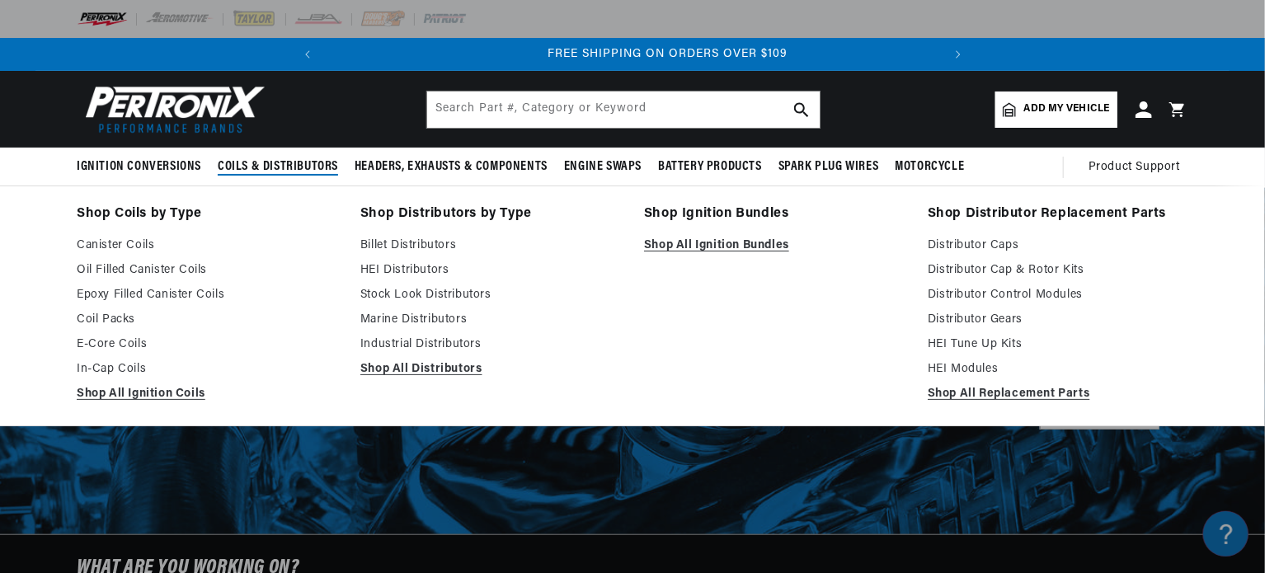
scroll to position [0, 615]
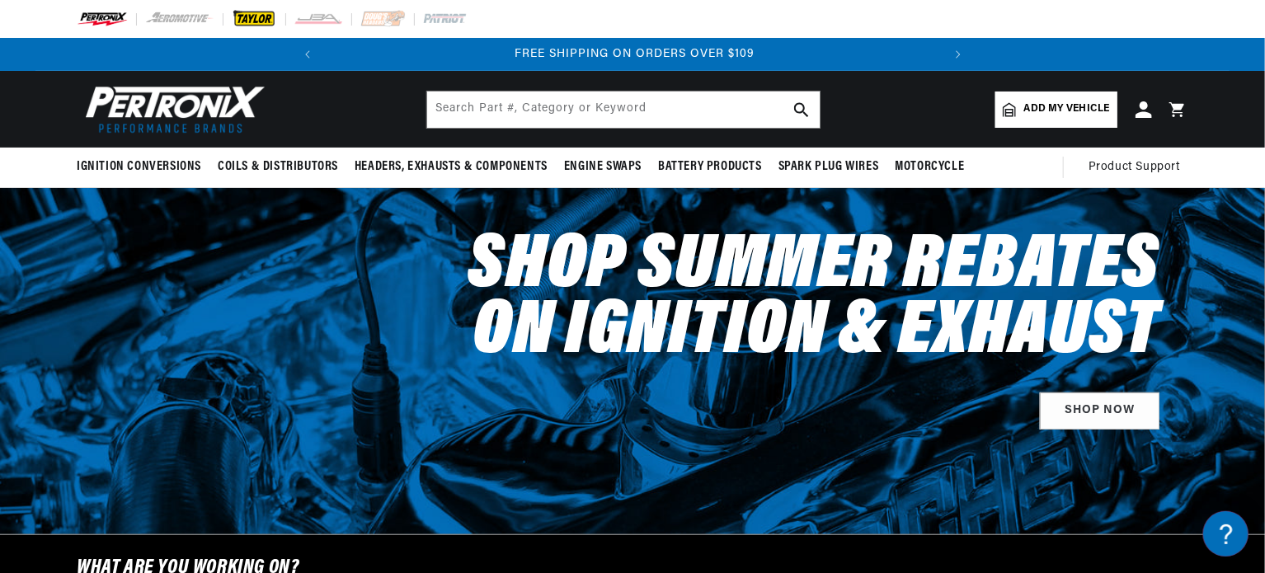
click at [256, 21] on img at bounding box center [254, 19] width 45 height 18
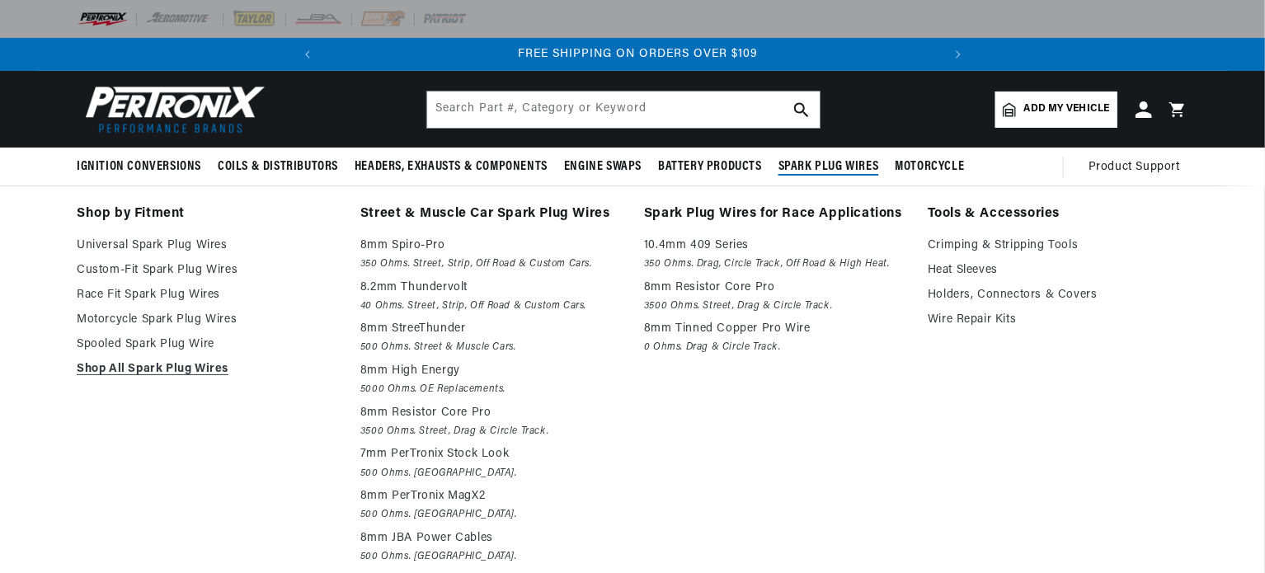
scroll to position [0, 615]
click at [827, 165] on span "Spark Plug Wires" at bounding box center [829, 166] width 101 height 17
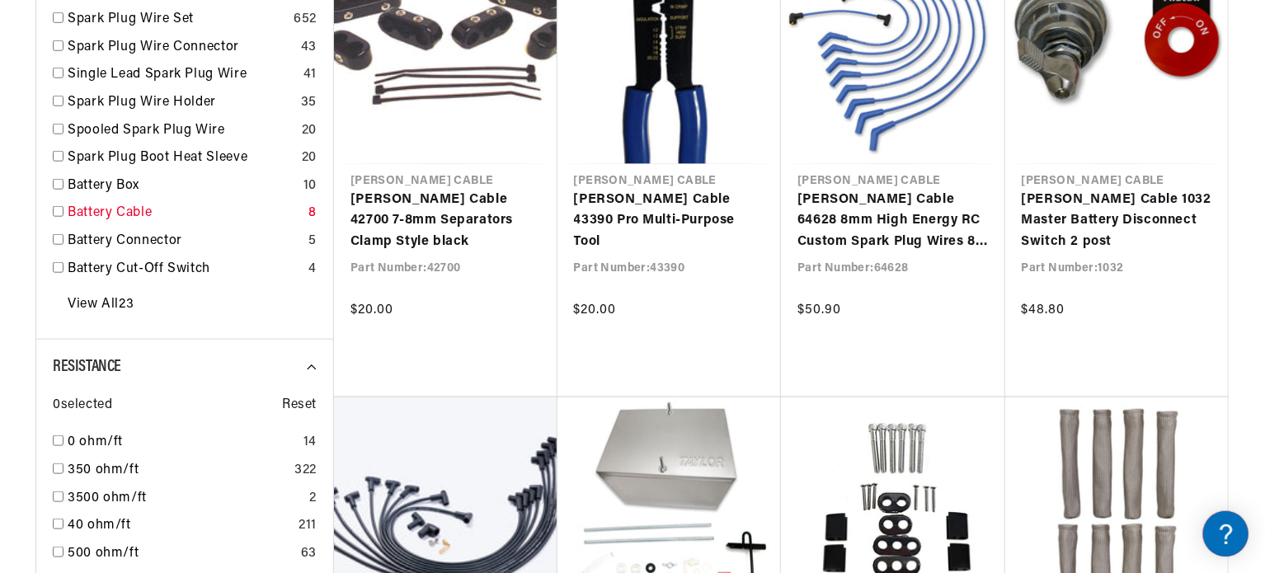
scroll to position [825, 0]
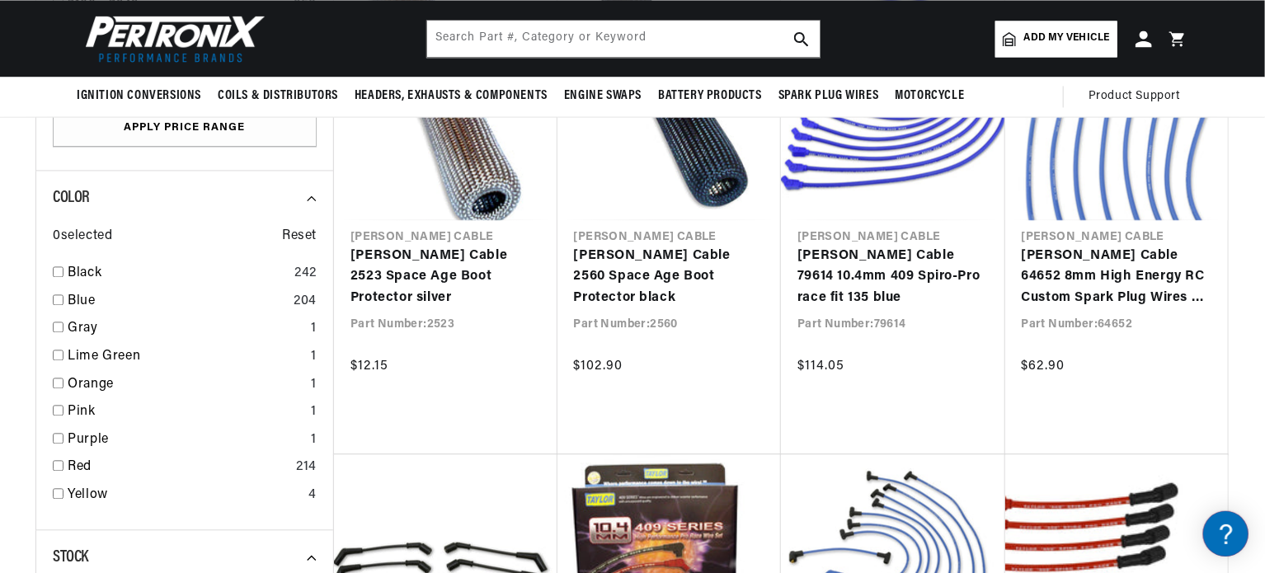
scroll to position [1567, 0]
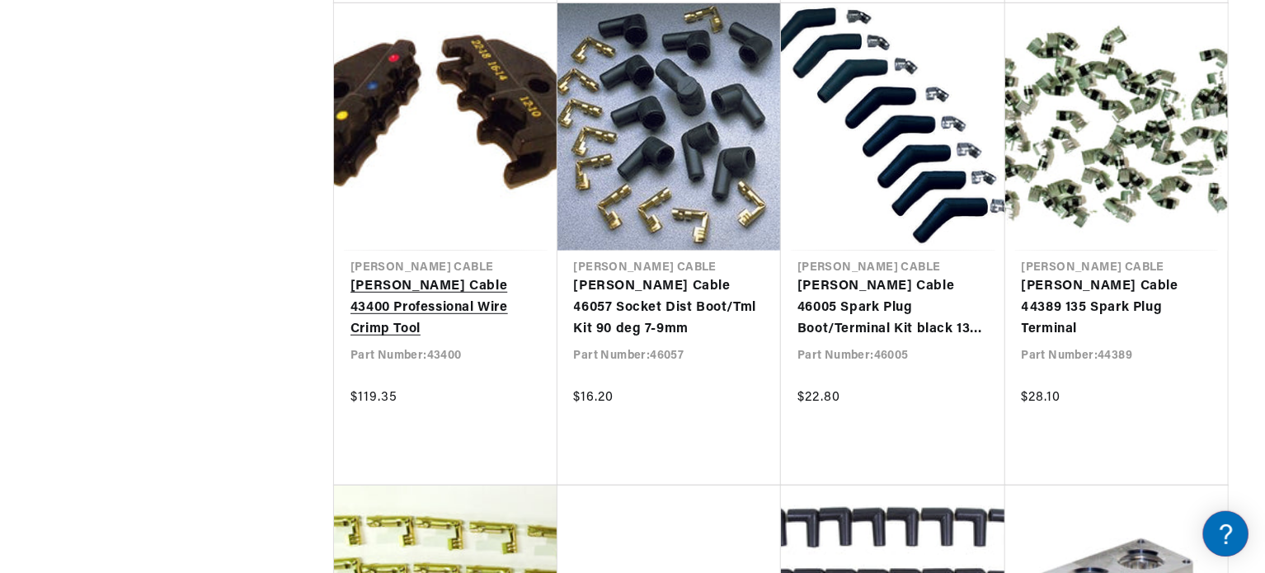
scroll to position [0, 1]
click at [436, 276] on link "Taylor Cable 43400 Professional Wire Crimp Tool" at bounding box center [446, 308] width 191 height 64
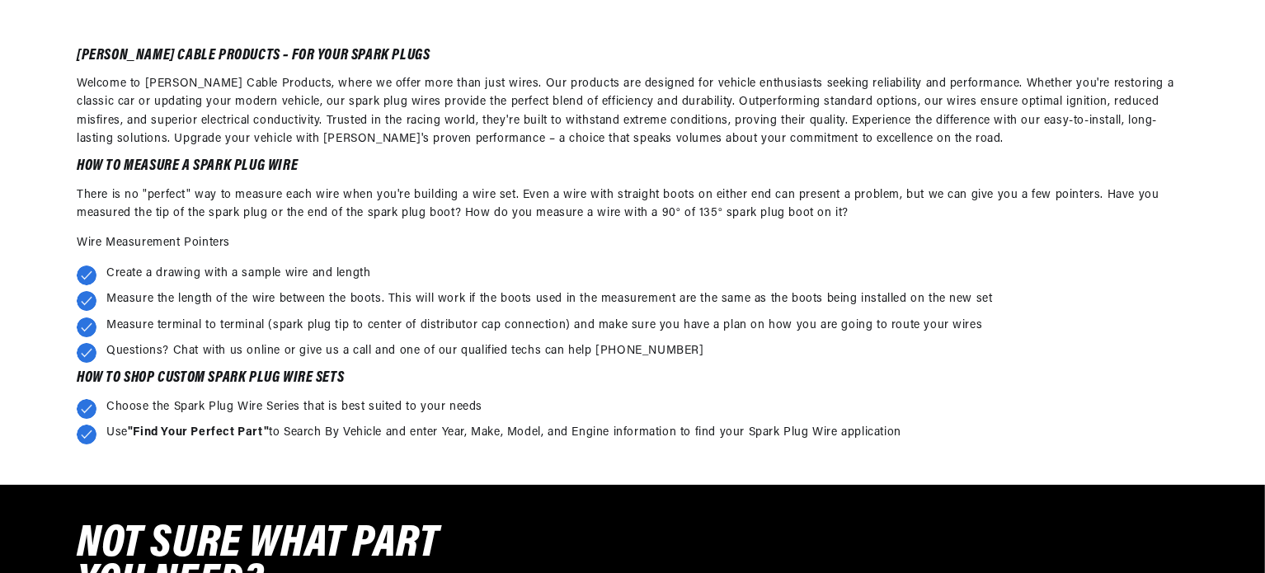
scroll to position [3034, 0]
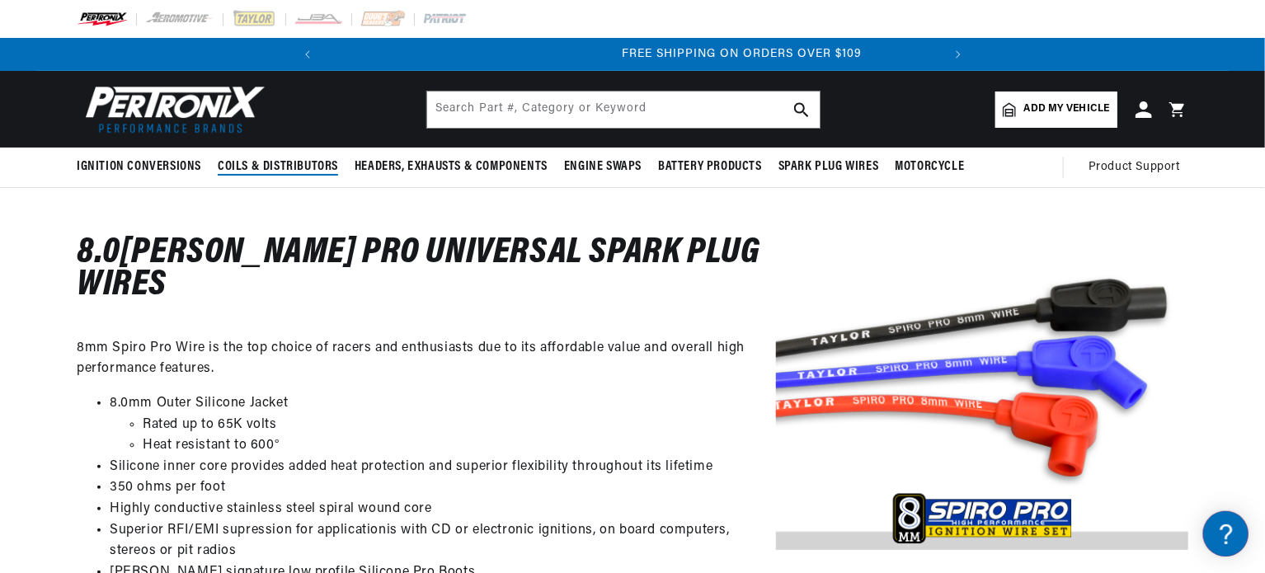
scroll to position [0, 615]
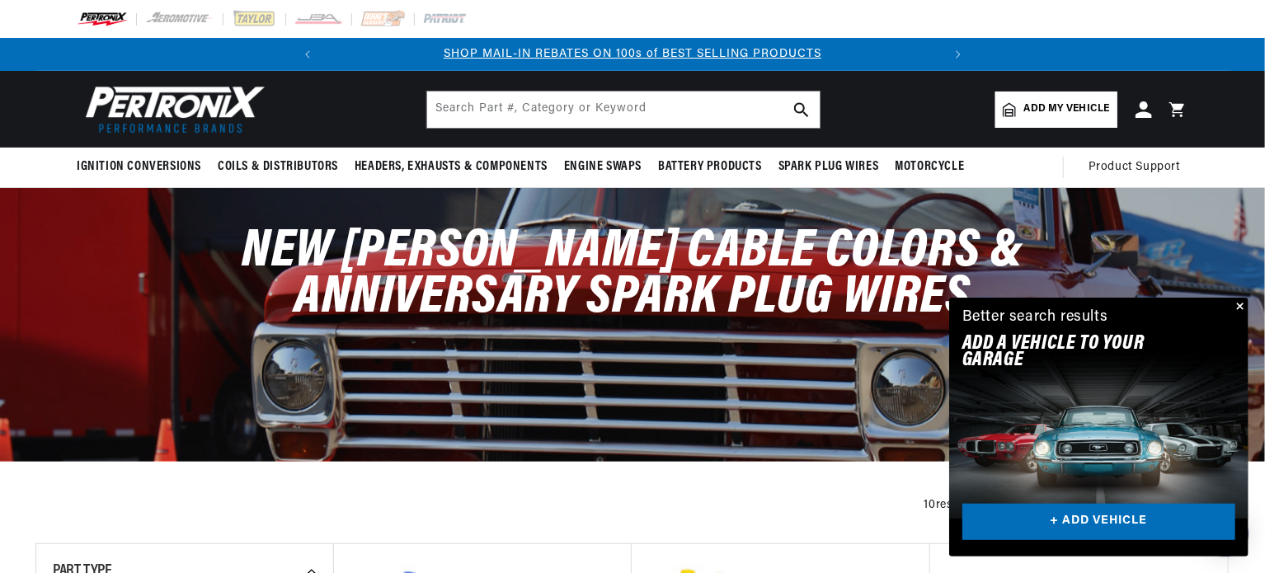
click at [1241, 304] on button "Close" at bounding box center [1239, 308] width 20 height 20
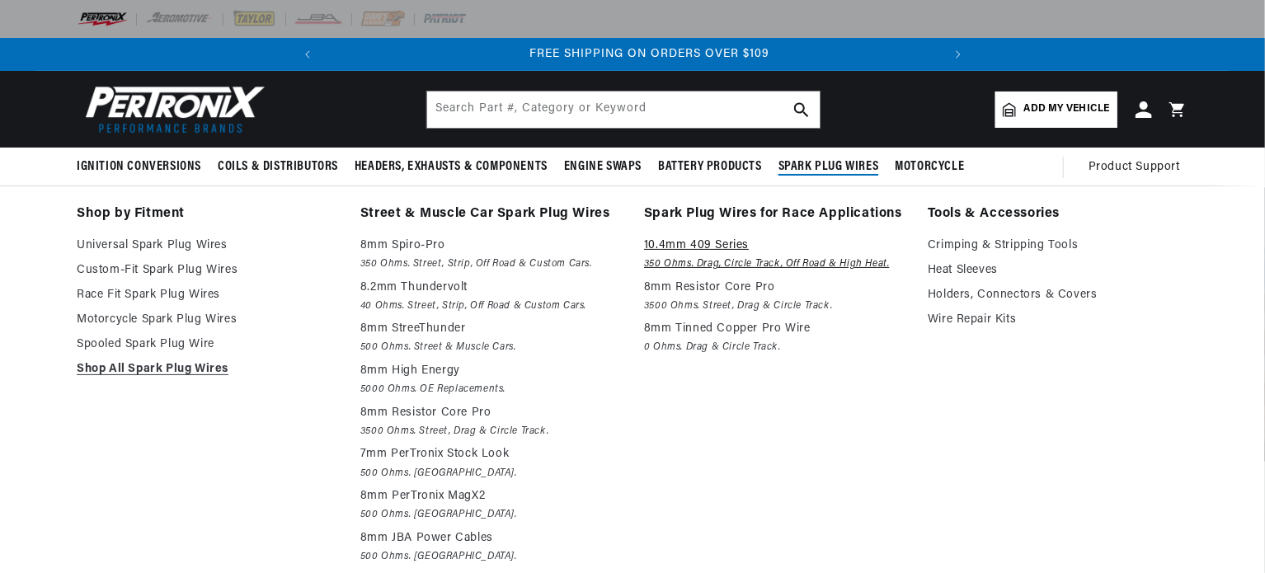
scroll to position [0, 615]
click at [949, 243] on link "Crimping & Stripping Tools" at bounding box center [1058, 246] width 261 height 20
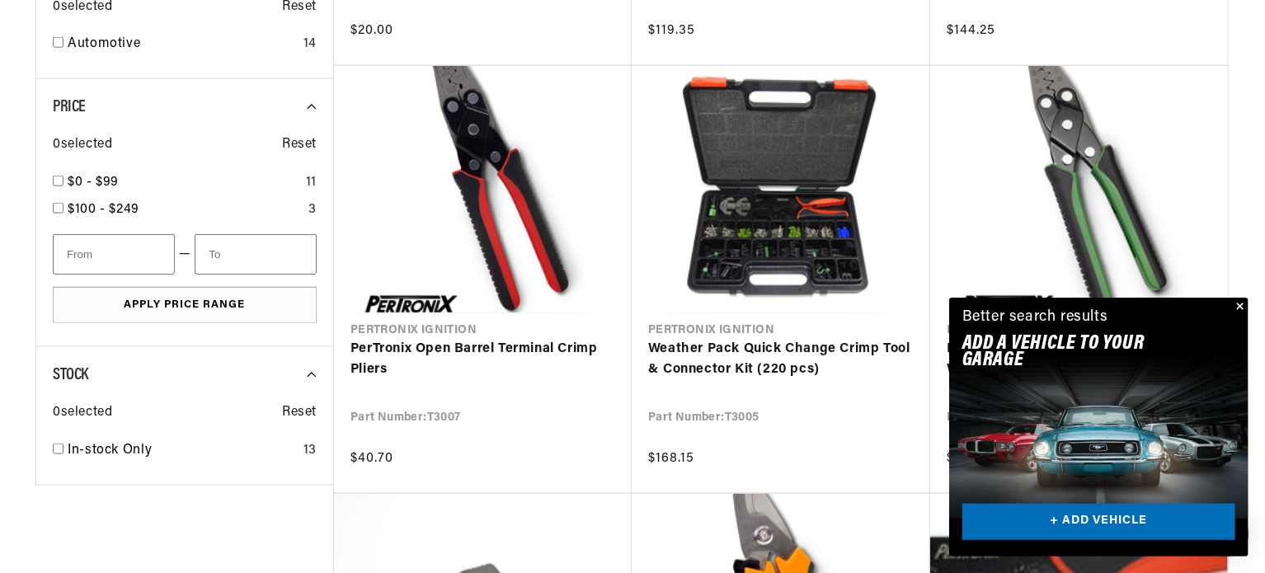
scroll to position [907, 0]
click at [1241, 304] on div "Close dialog FIND THE RIGHT PARTS Take our quick quiz using the button below, a…" at bounding box center [632, 286] width 1265 height 573
click at [1241, 304] on button "Close" at bounding box center [1239, 308] width 20 height 20
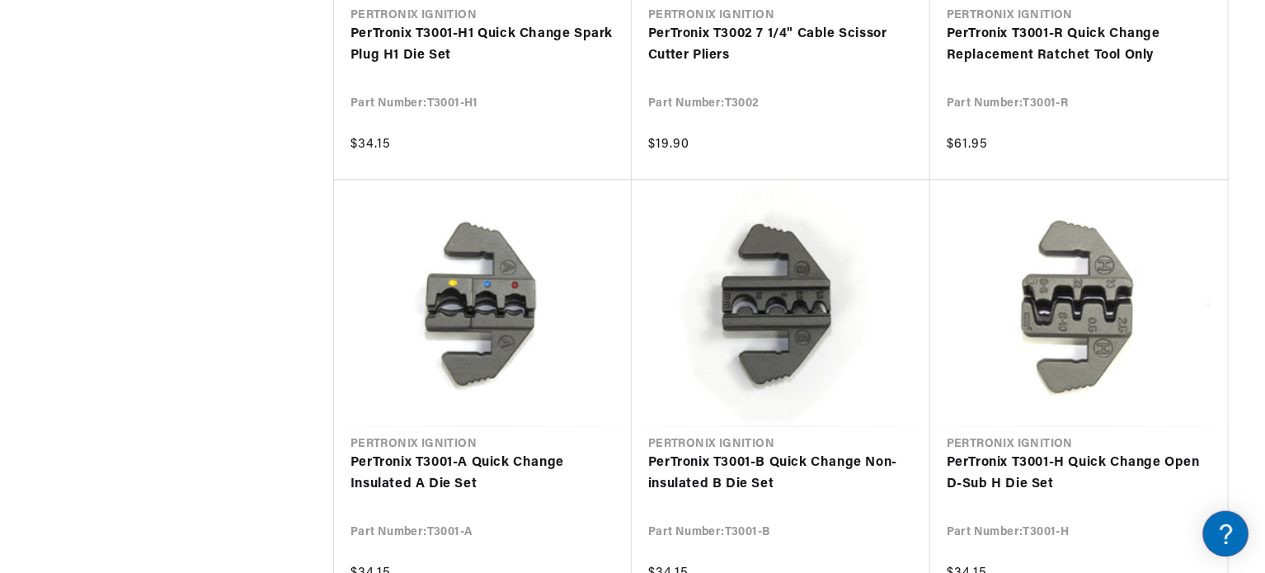
scroll to position [1732, 0]
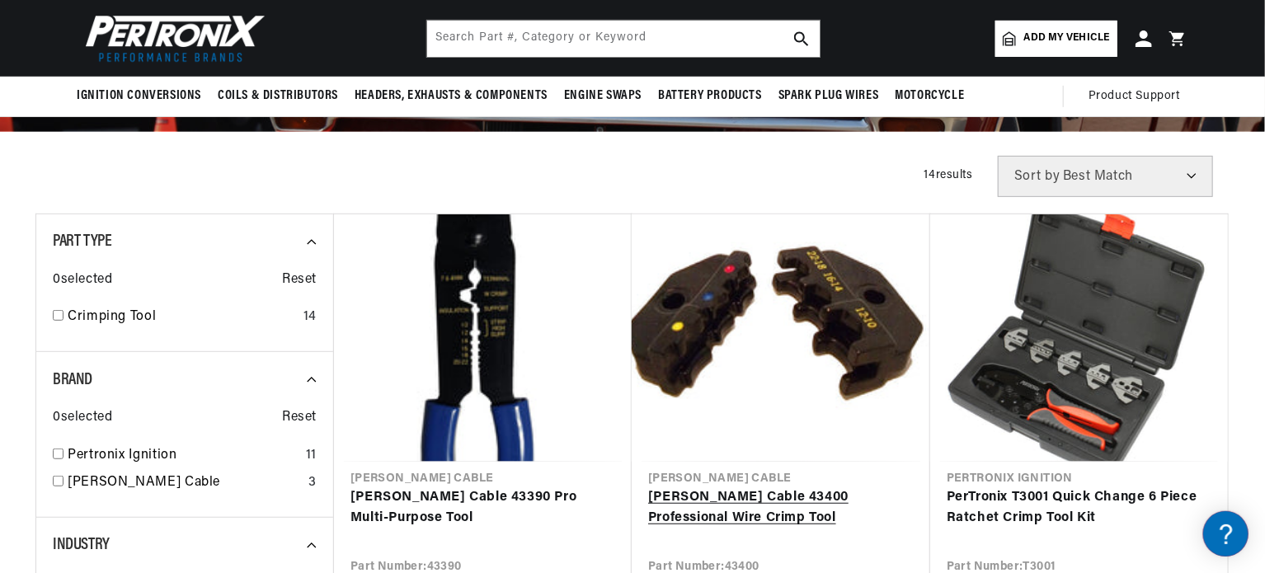
click at [742, 488] on link "Taylor Cable 43400 Professional Wire Crimp Tool" at bounding box center [781, 509] width 266 height 42
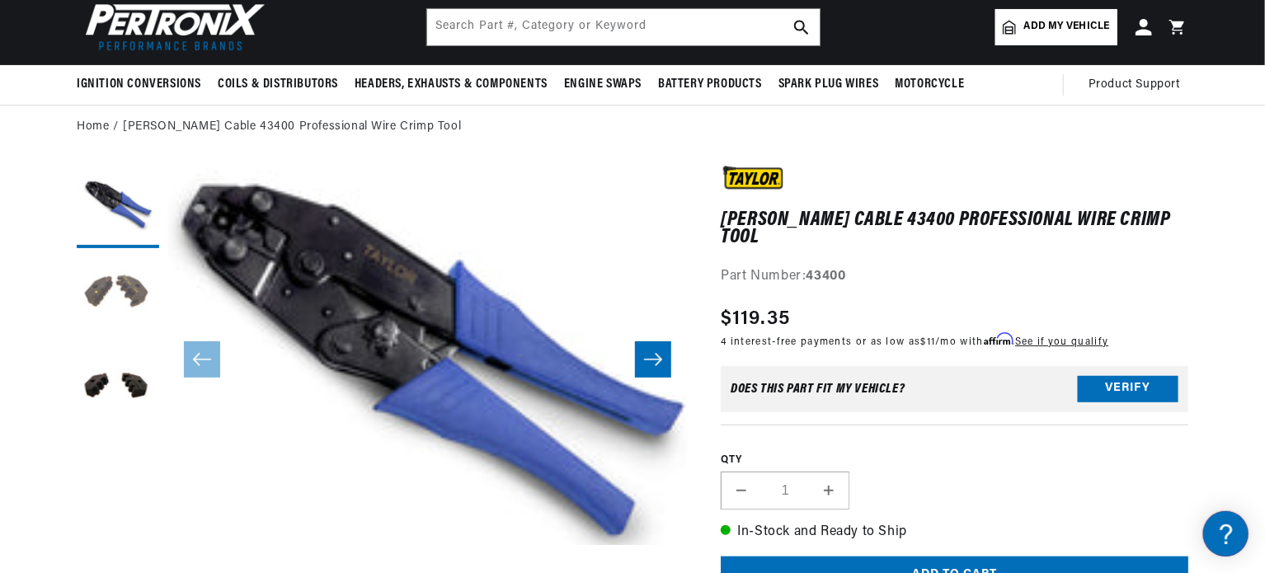
scroll to position [0, 615]
click at [114, 381] on button "Load image 3 in gallery view" at bounding box center [118, 388] width 82 height 82
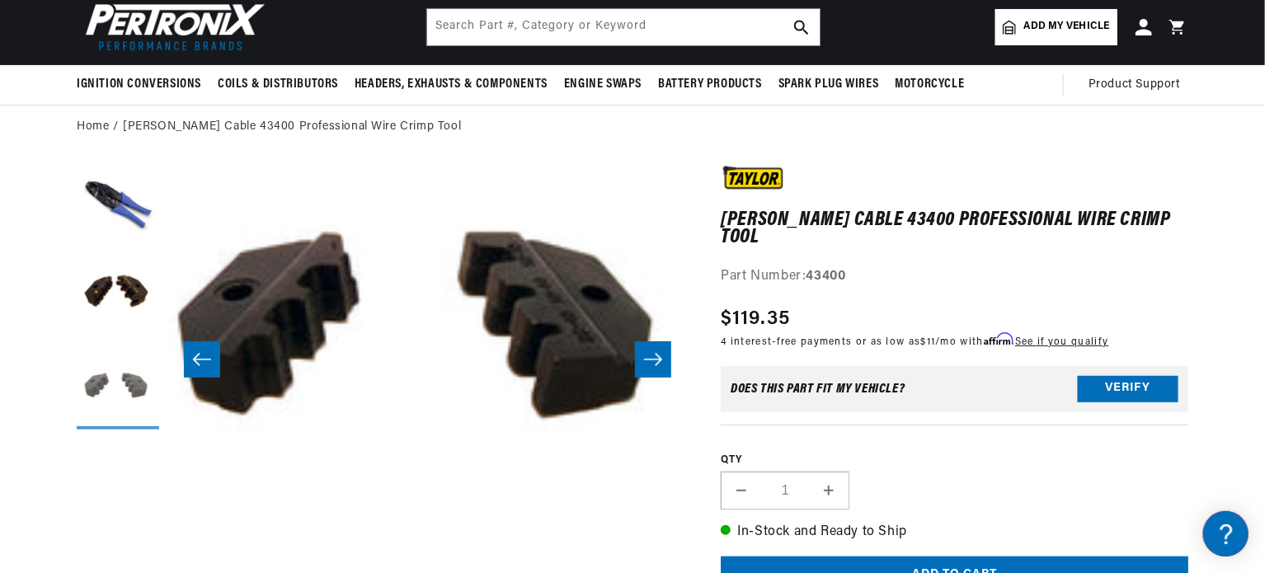
scroll to position [0, 1042]
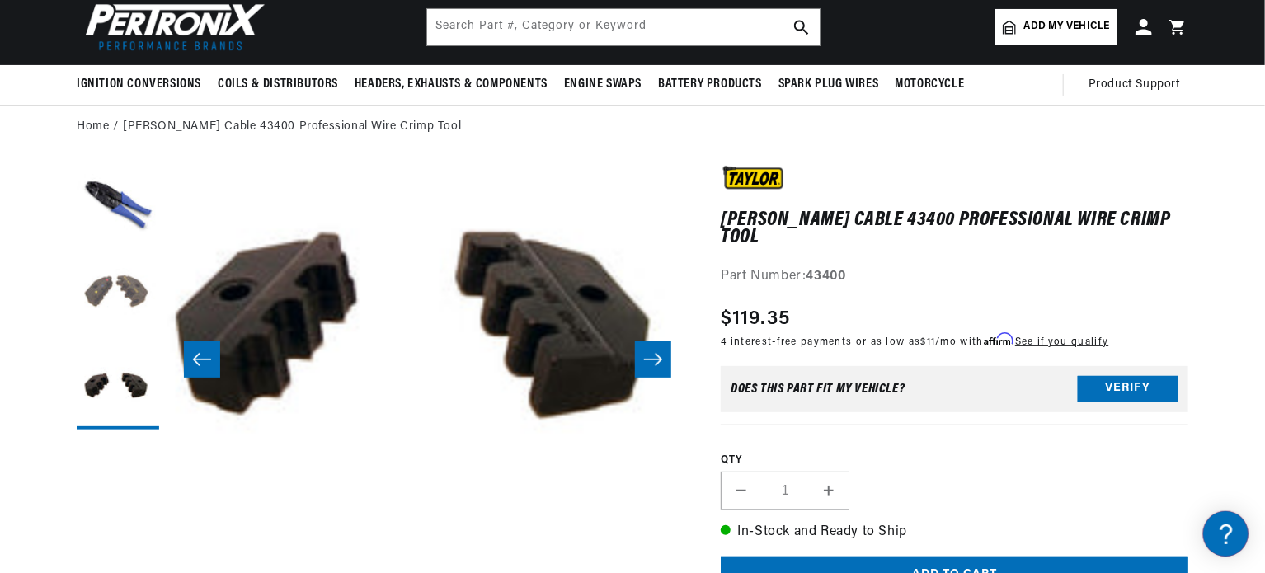
click at [135, 291] on button "Load image 2 in gallery view" at bounding box center [118, 298] width 82 height 82
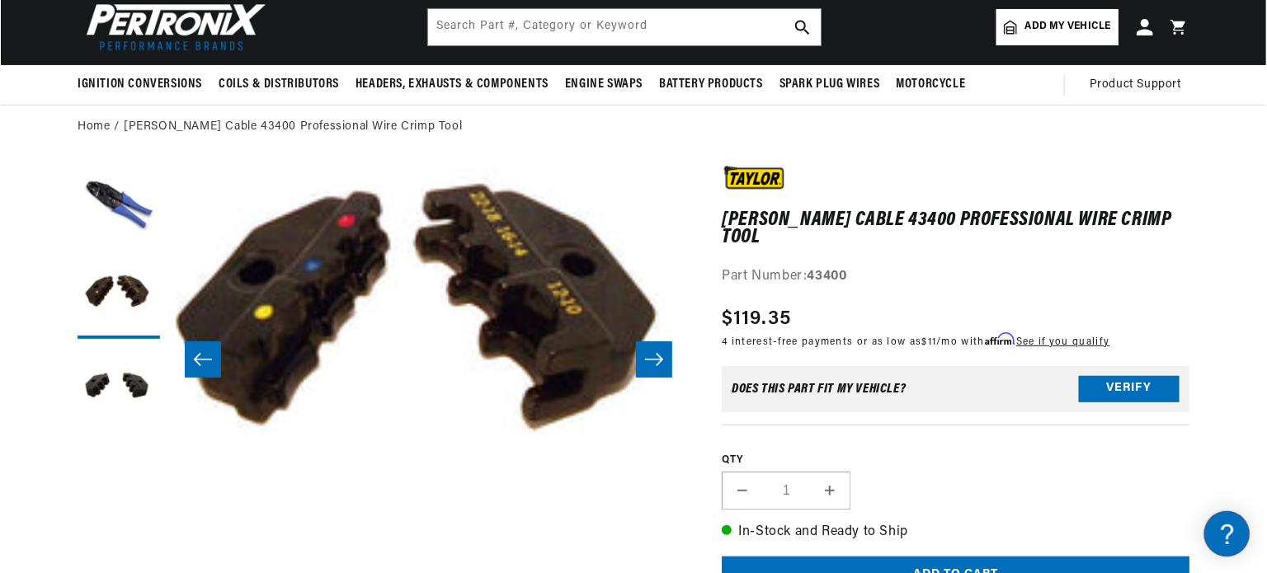
scroll to position [0, 0]
click at [115, 533] on button "Open media 2 in modal" at bounding box center [115, 533] width 0 height 0
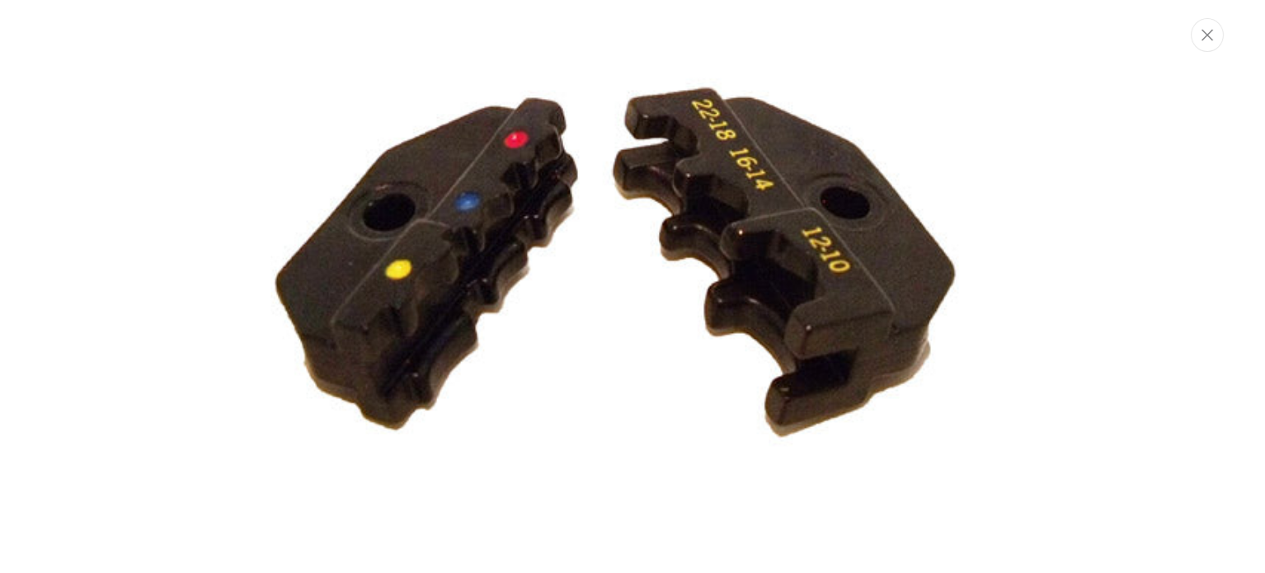
scroll to position [680, 0]
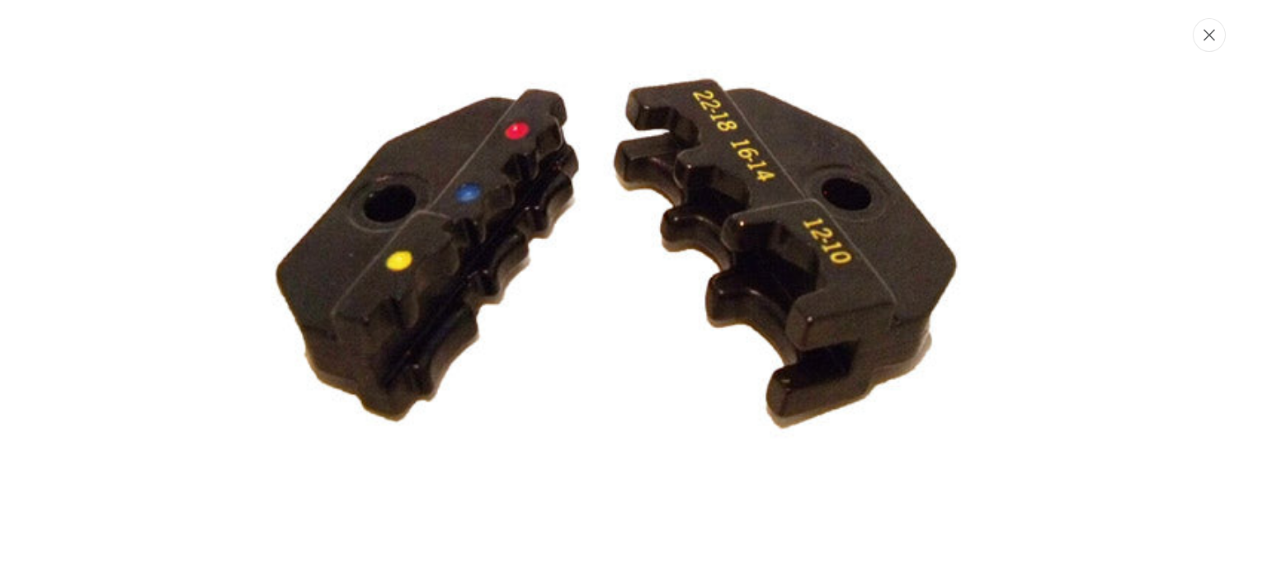
click at [1211, 39] on icon "Close" at bounding box center [1210, 35] width 12 height 12
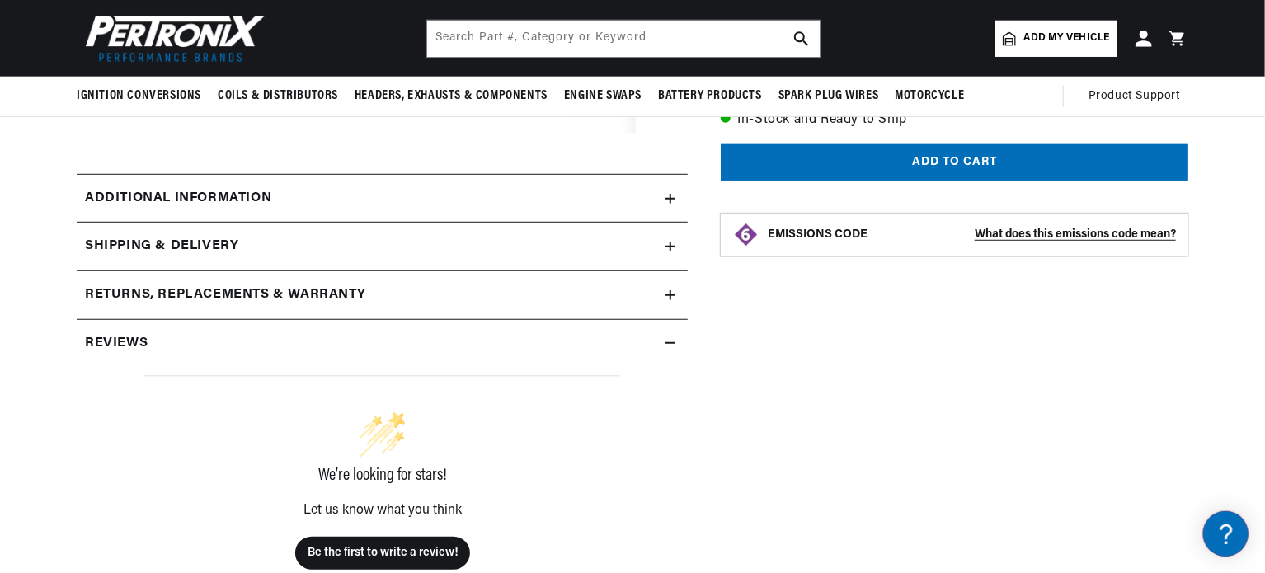
scroll to position [0, 0]
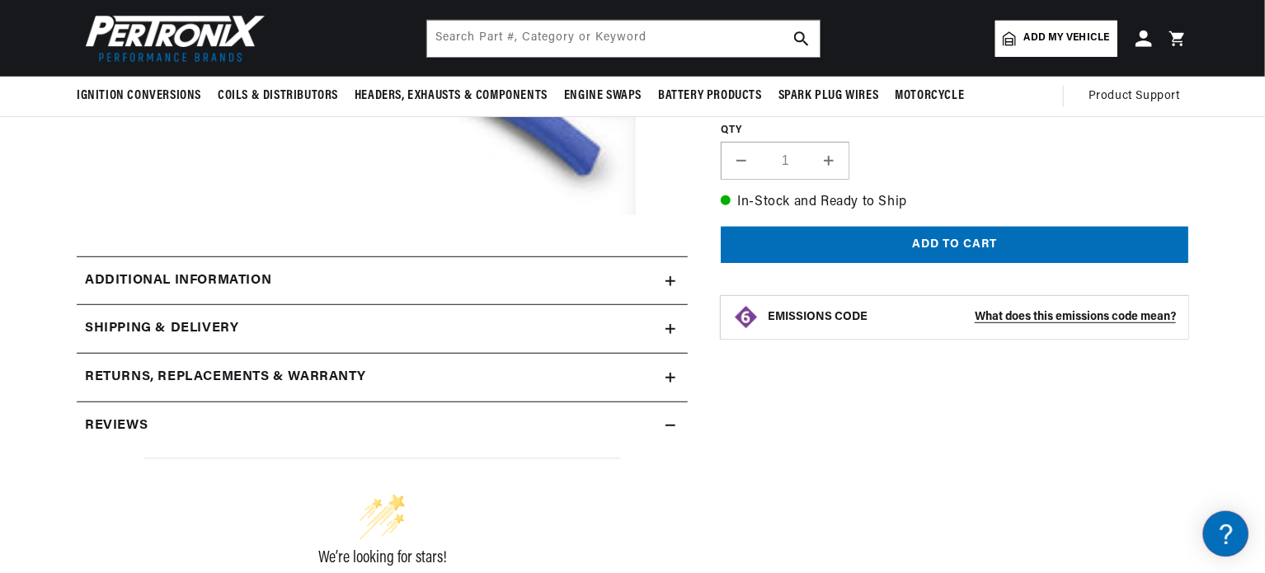
click at [621, 280] on div "Additional information" at bounding box center [371, 281] width 589 height 21
click at [0, 0] on icon at bounding box center [0, 0] width 0 height 0
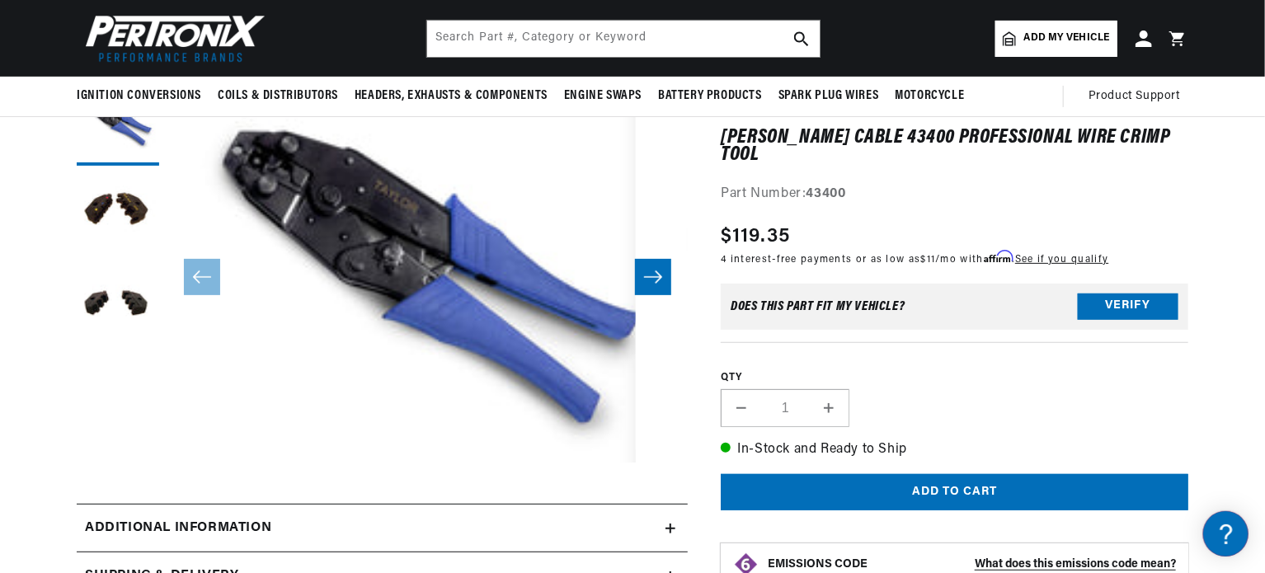
click at [658, 276] on icon "Slide right" at bounding box center [653, 277] width 18 height 12
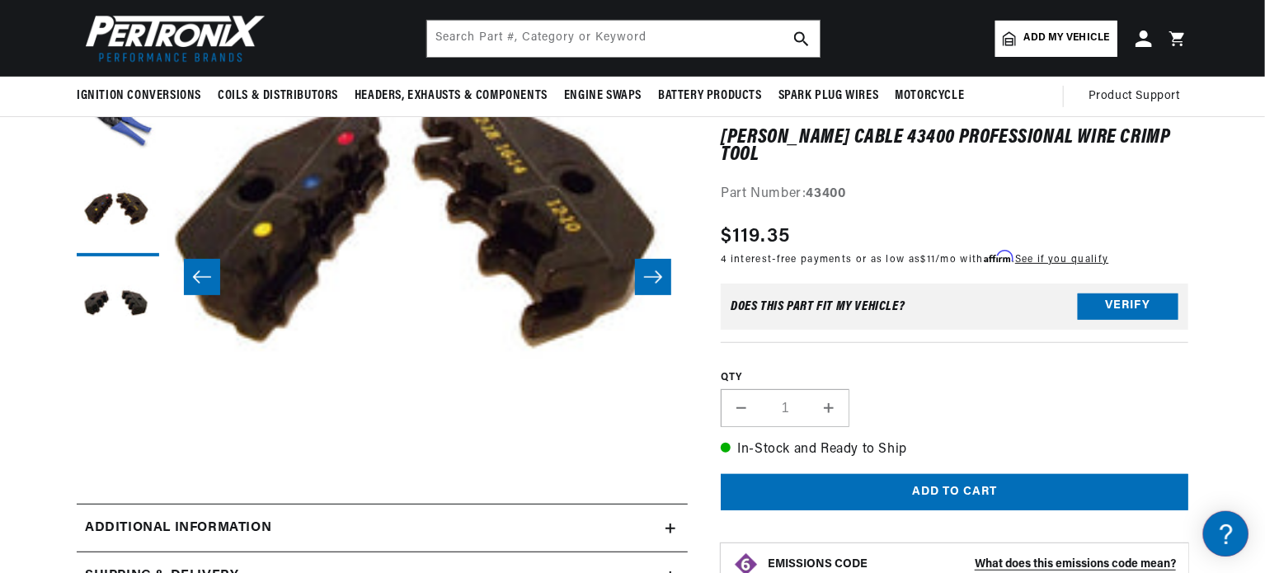
click at [658, 276] on icon "Slide right" at bounding box center [653, 277] width 18 height 12
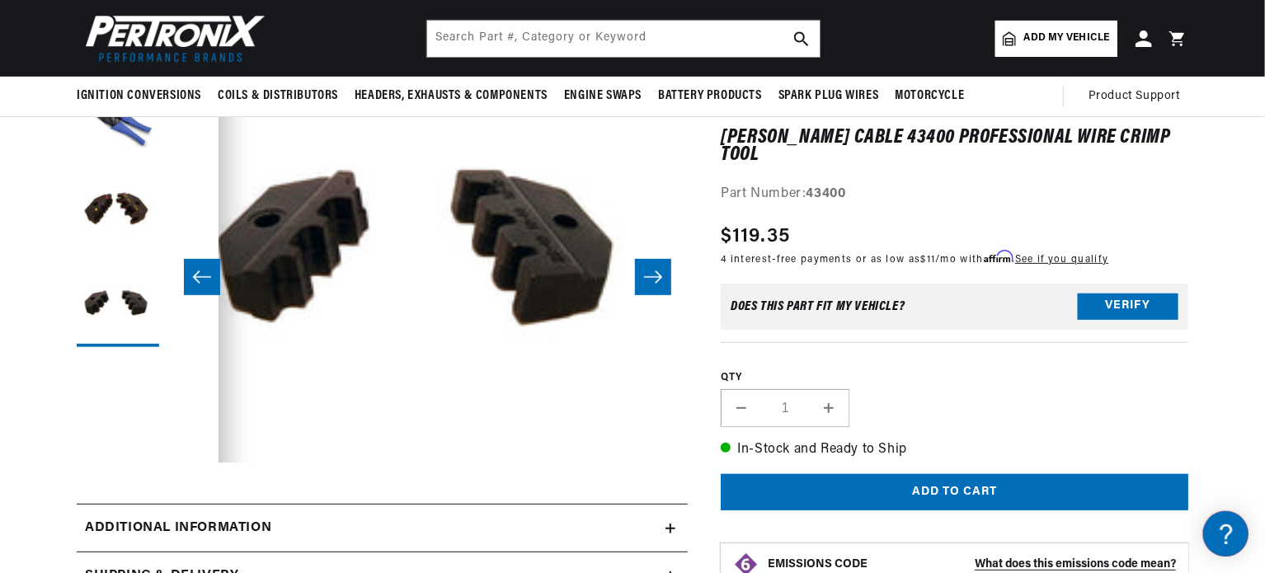
click at [658, 276] on icon "Slide right" at bounding box center [653, 277] width 18 height 12
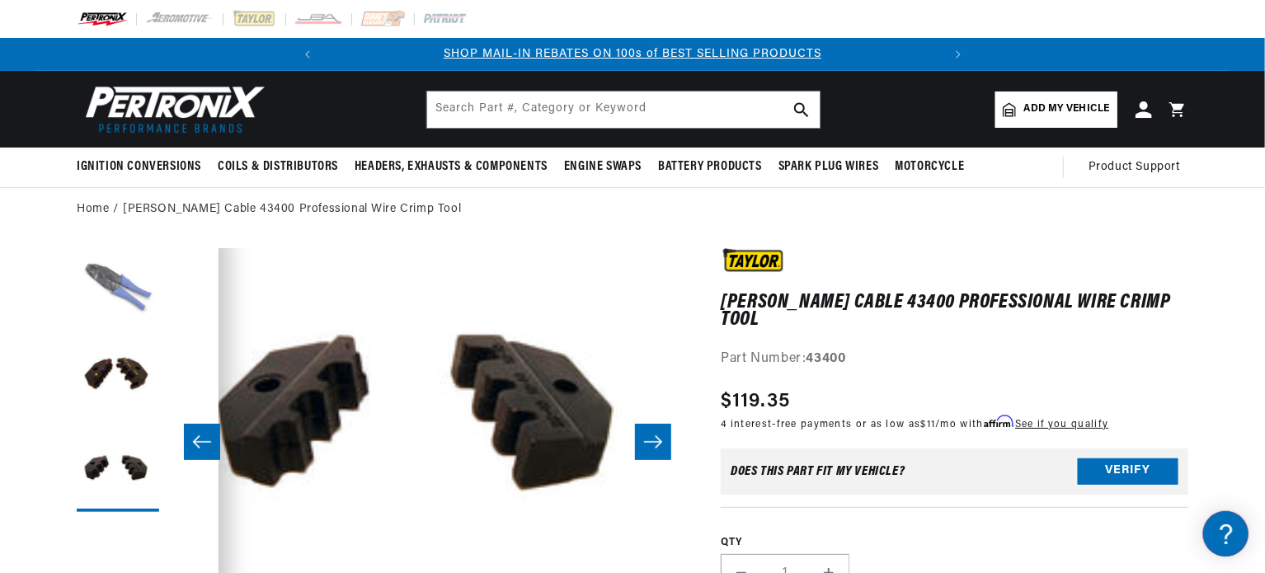
click at [139, 293] on button "Load image 1 in gallery view" at bounding box center [118, 289] width 82 height 82
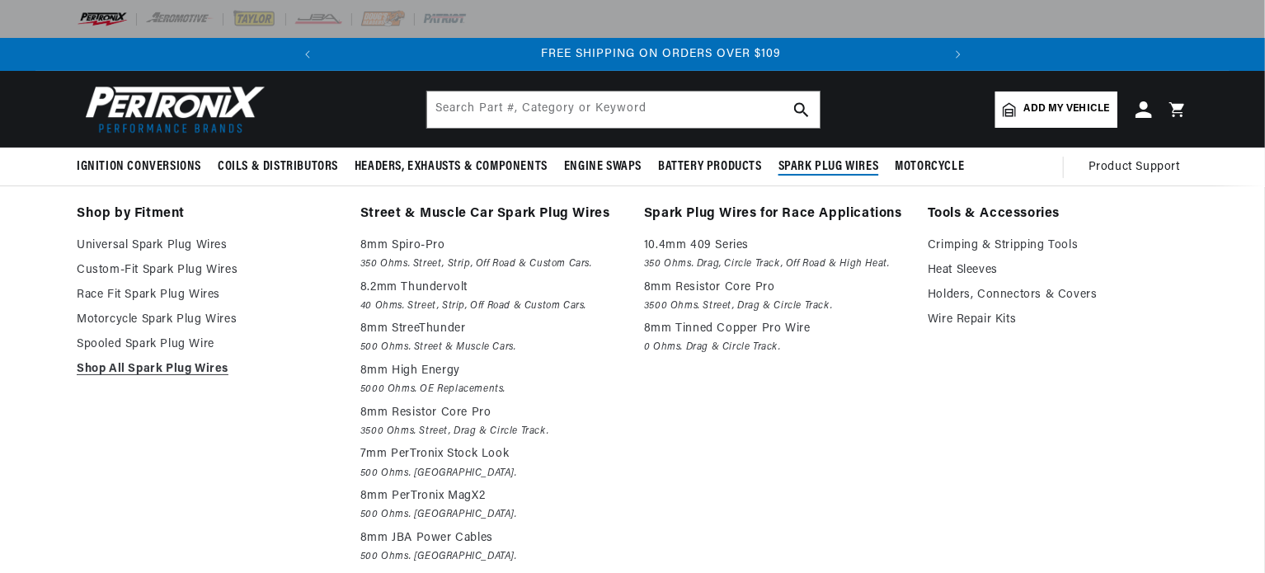
scroll to position [0, 615]
click at [438, 328] on p "8mm StreeThunder" at bounding box center [490, 329] width 261 height 20
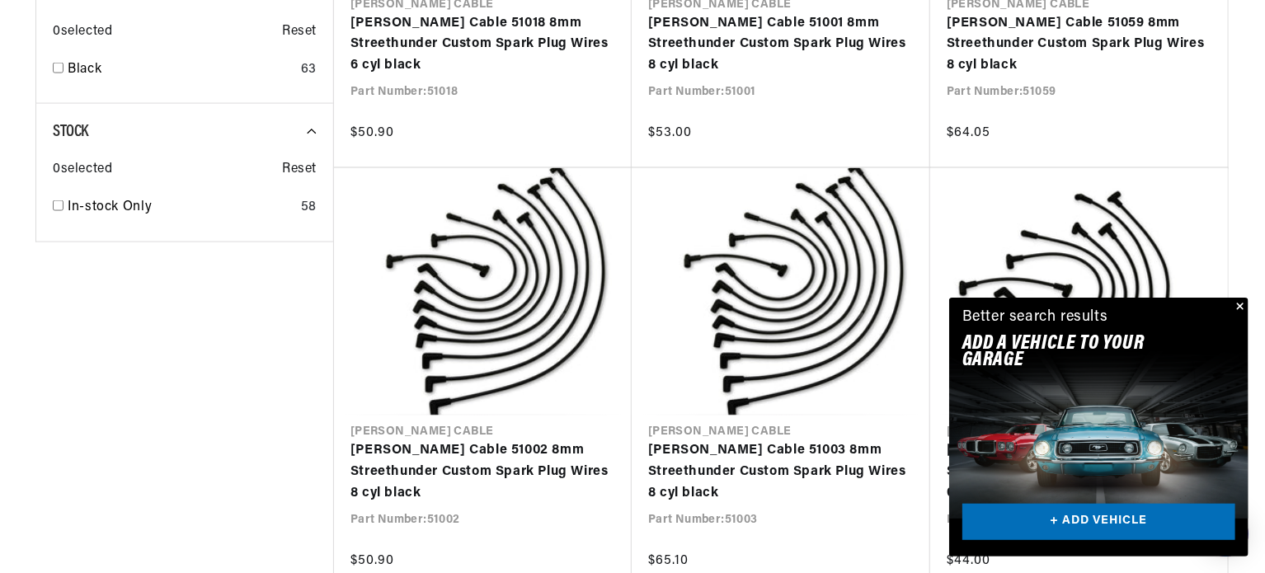
scroll to position [1237, 0]
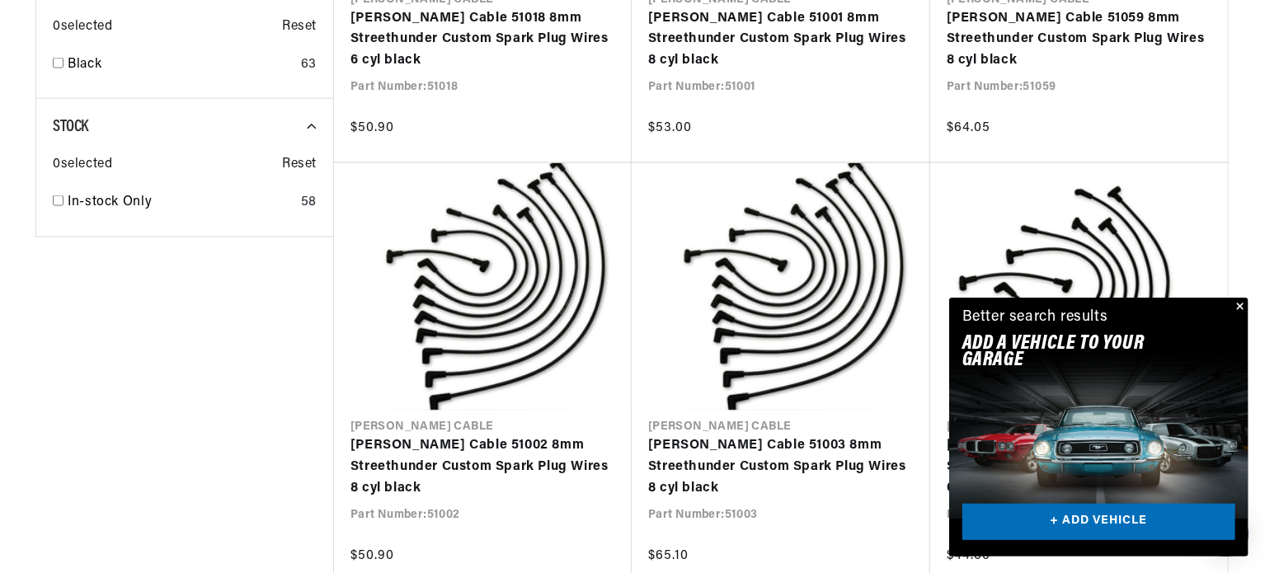
click at [1238, 304] on button "Close" at bounding box center [1239, 308] width 20 height 20
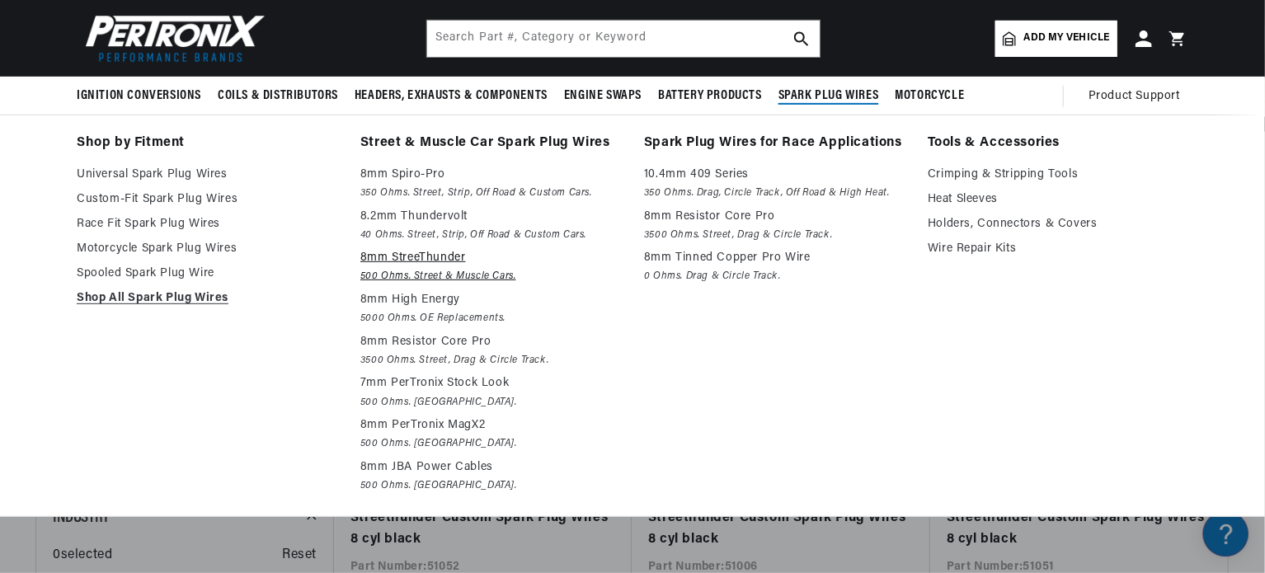
scroll to position [0, 0]
click at [422, 251] on p "8mm StreeThunder" at bounding box center [490, 258] width 261 height 20
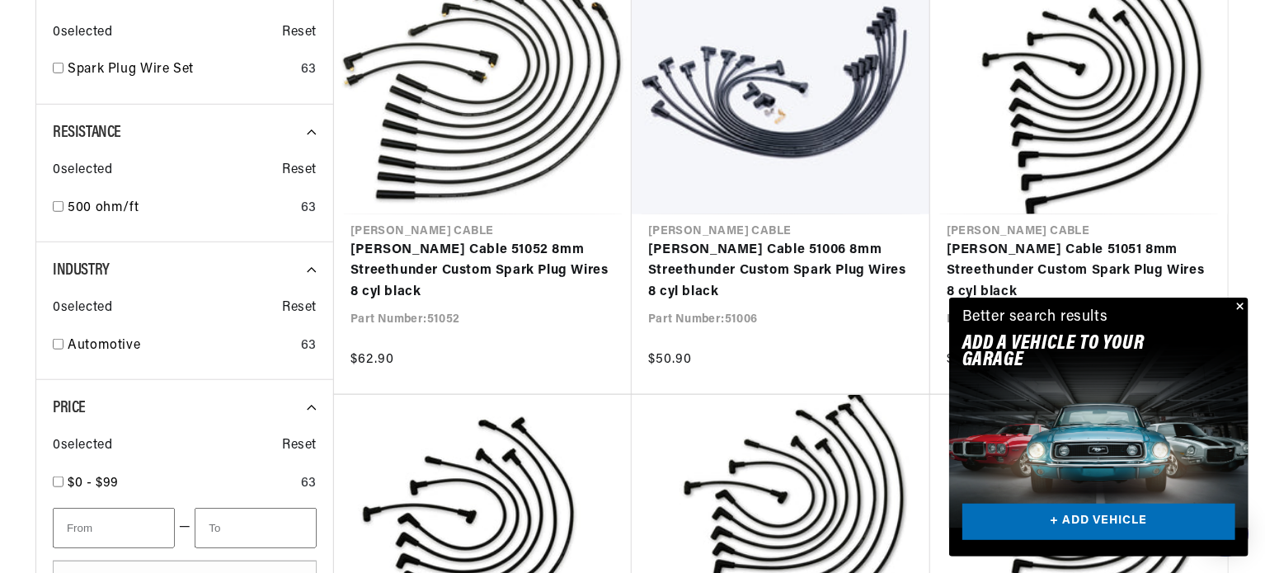
scroll to position [0, 615]
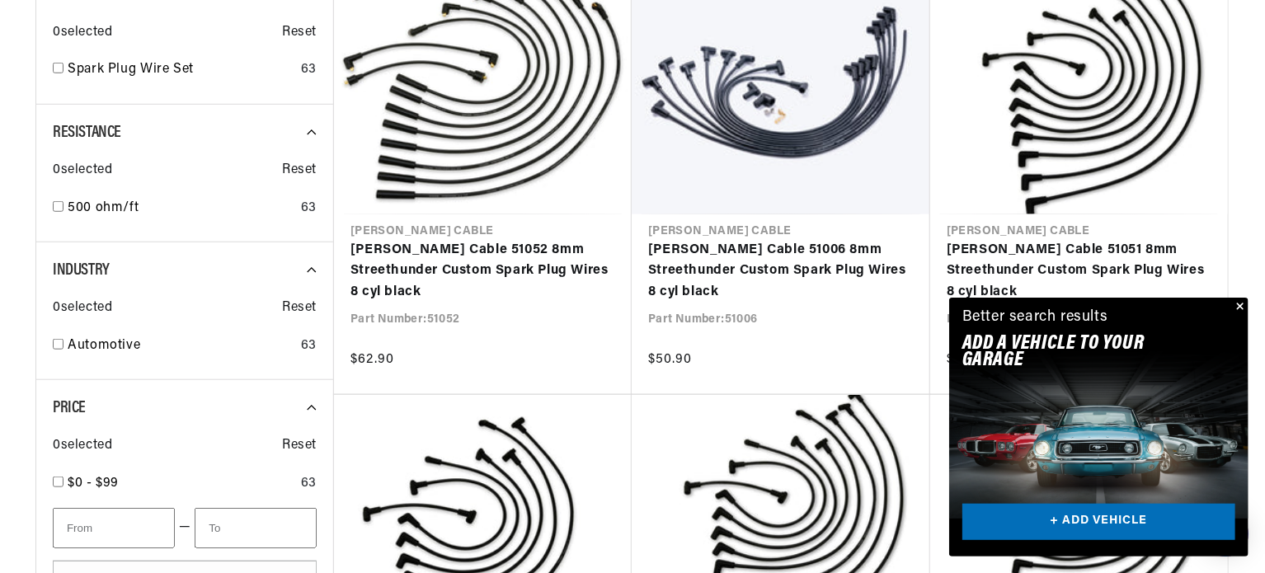
click at [1241, 304] on button "Close" at bounding box center [1239, 308] width 20 height 20
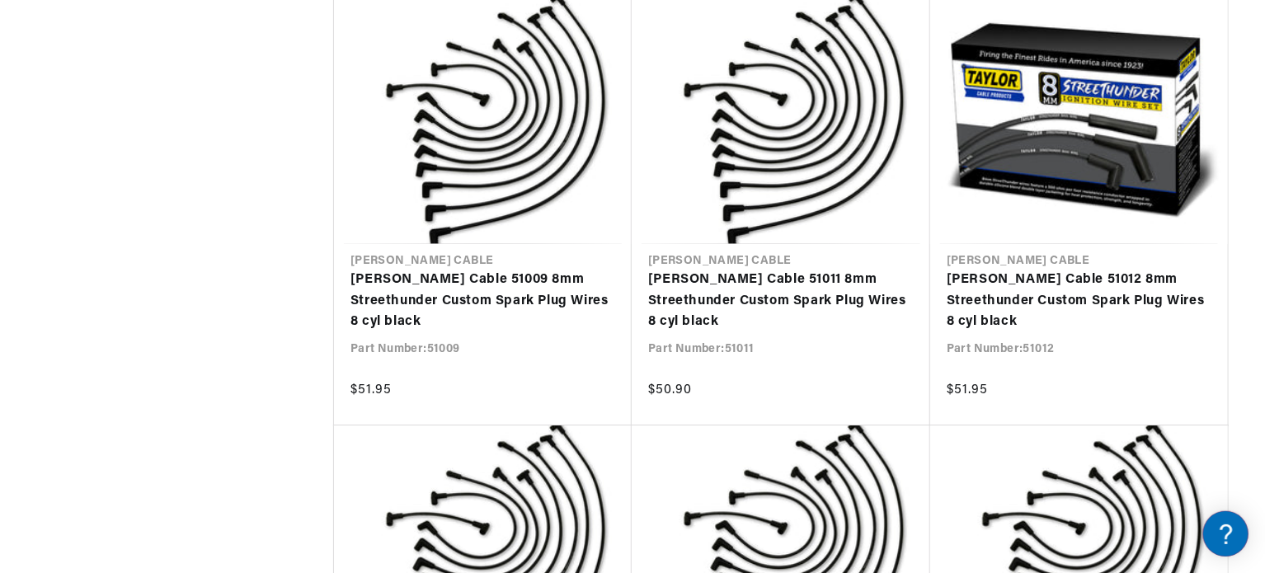
scroll to position [0, 615]
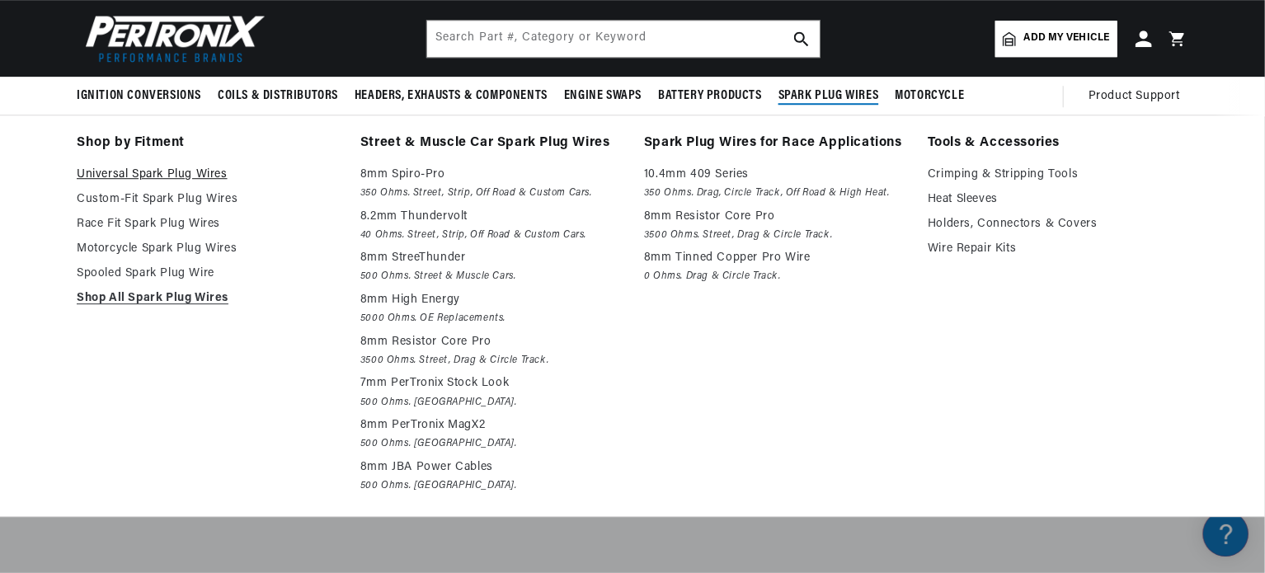
click at [169, 172] on link "Universal Spark Plug Wires" at bounding box center [207, 175] width 261 height 20
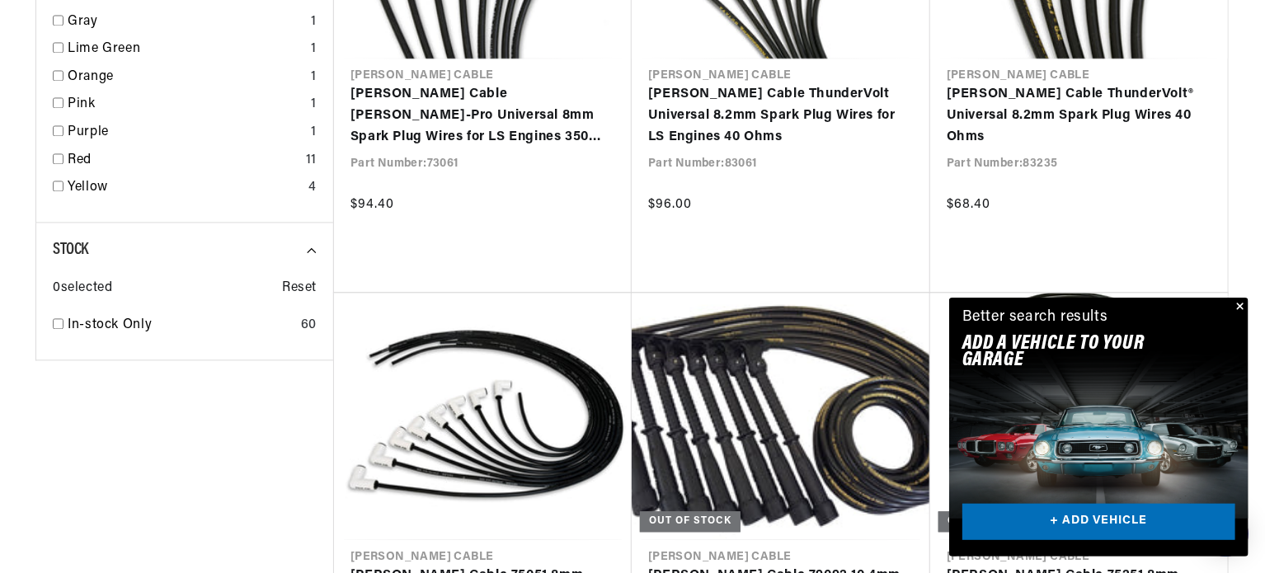
click at [1238, 304] on button "Close" at bounding box center [1239, 308] width 20 height 20
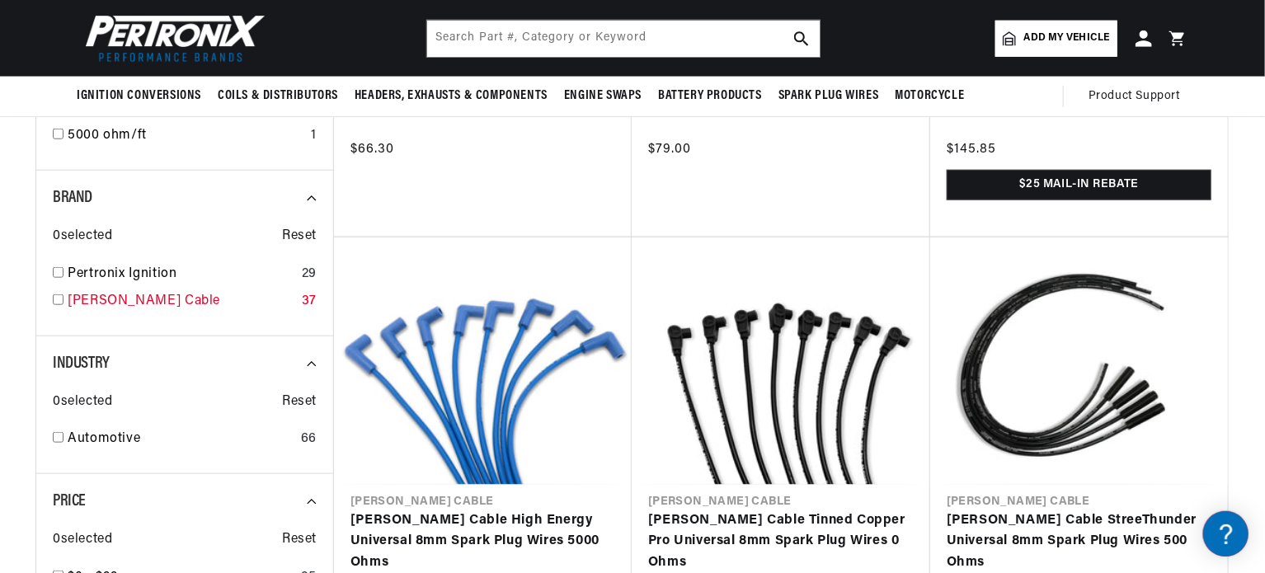
click at [56, 298] on input "checkbox" at bounding box center [58, 299] width 11 height 11
checkbox input "true"
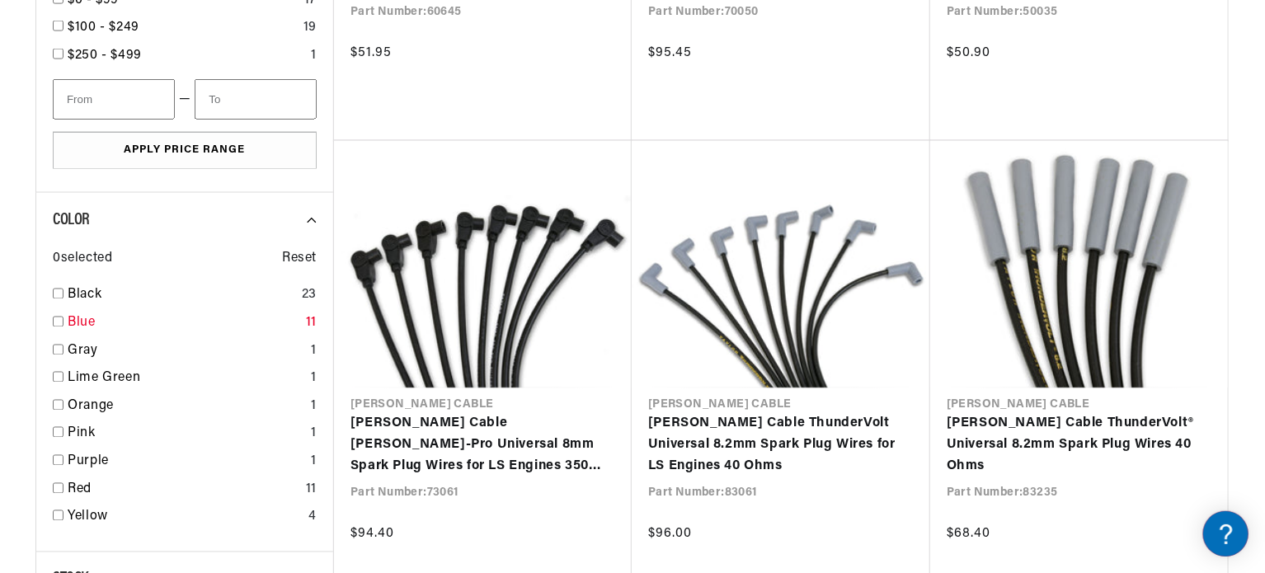
click at [68, 320] on link "Blue" at bounding box center [184, 323] width 232 height 21
checkbox input "true"
